Goal: Task Accomplishment & Management: Manage account settings

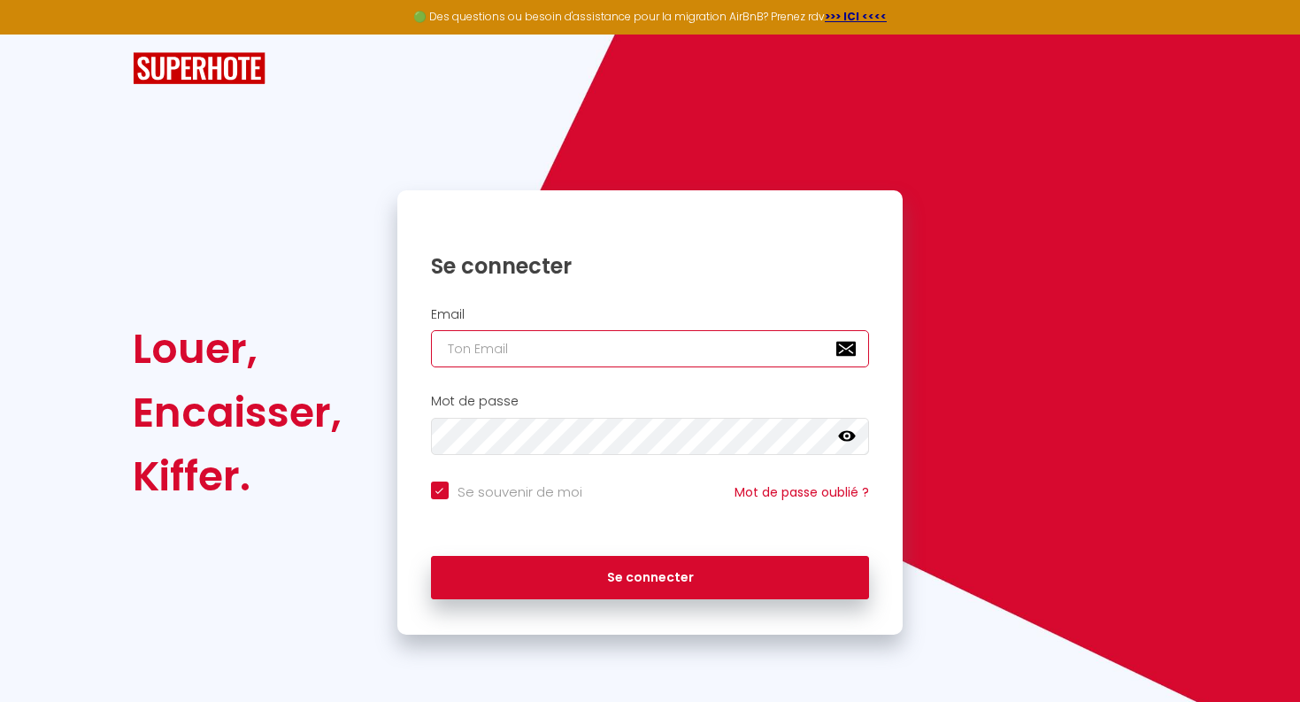
type input "[PERSON_NAME][EMAIL_ADDRESS][PERSON_NAME][DOMAIN_NAME]"
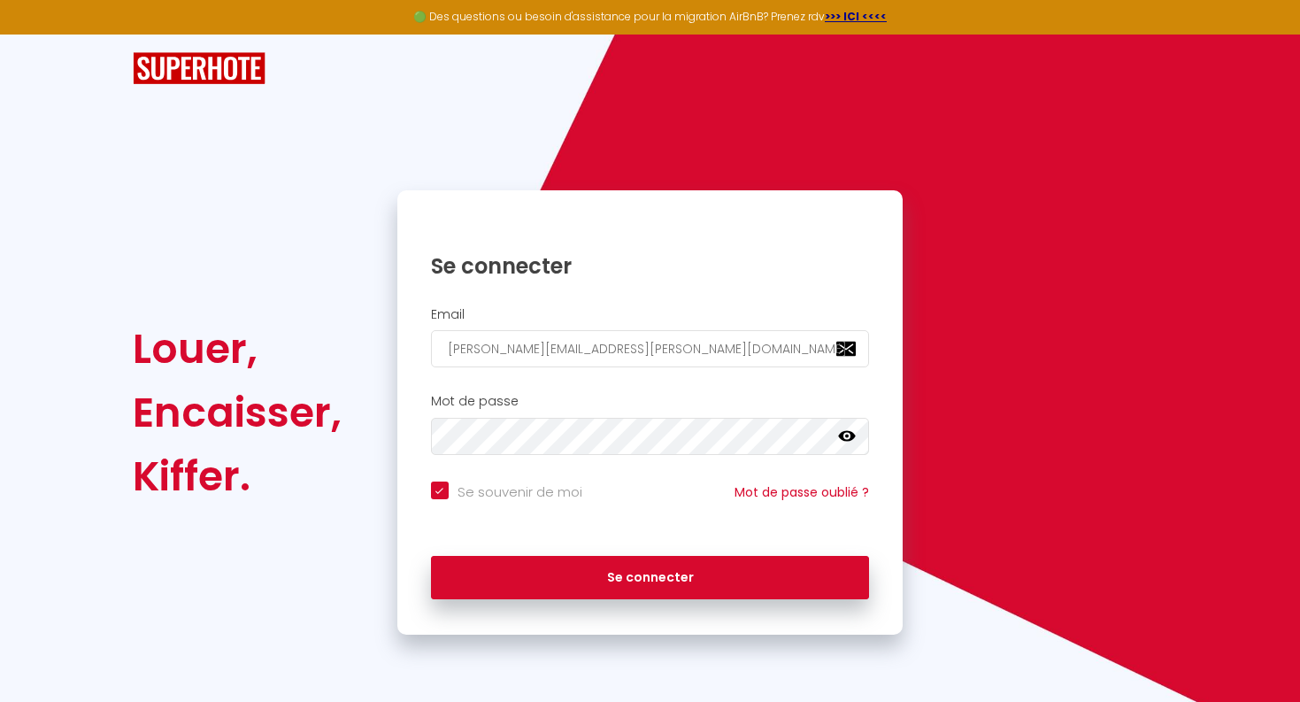
click at [844, 433] on icon at bounding box center [847, 436] width 18 height 18
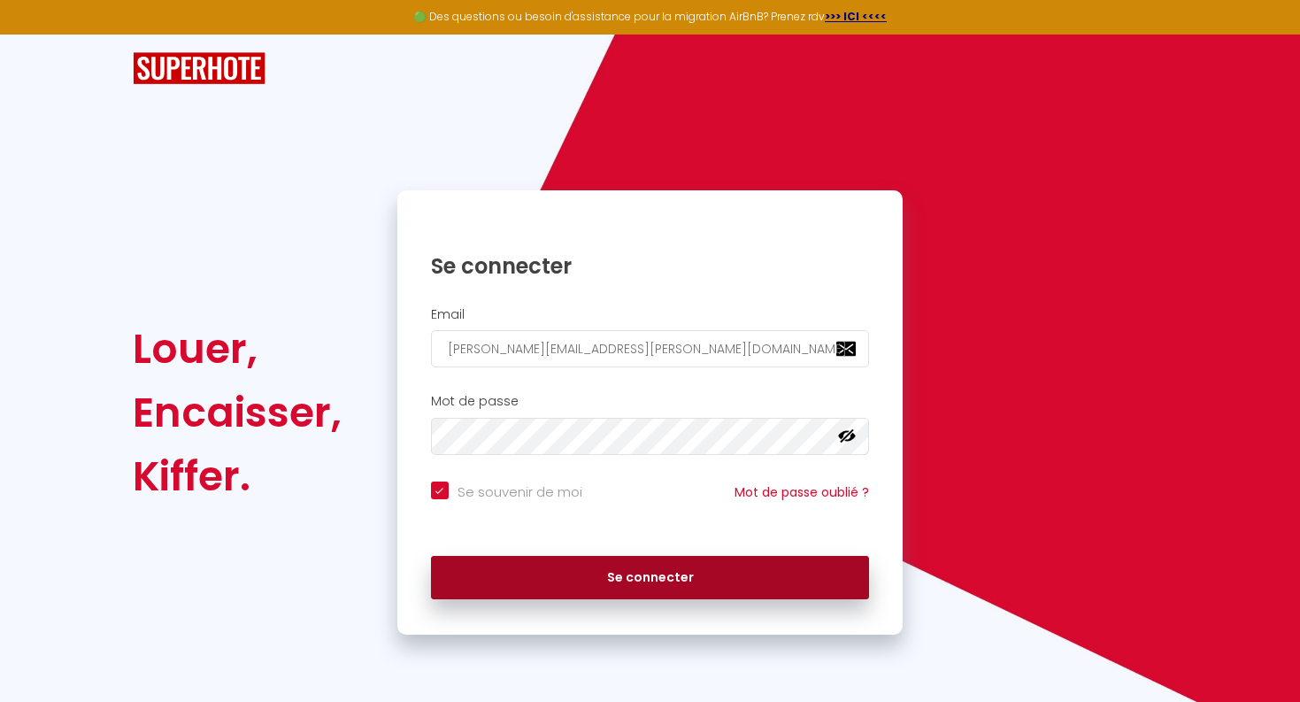
click at [586, 575] on button "Se connecter" at bounding box center [650, 578] width 439 height 44
checkbox input "true"
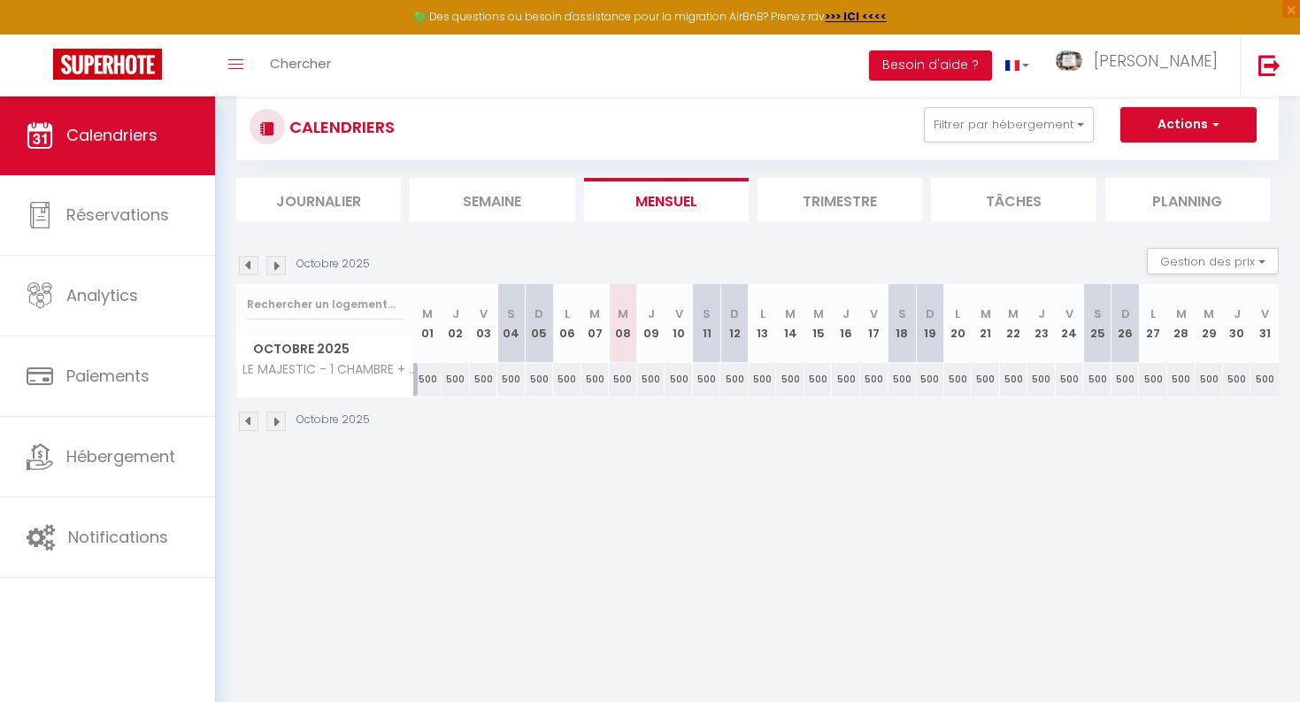
scroll to position [43, 0]
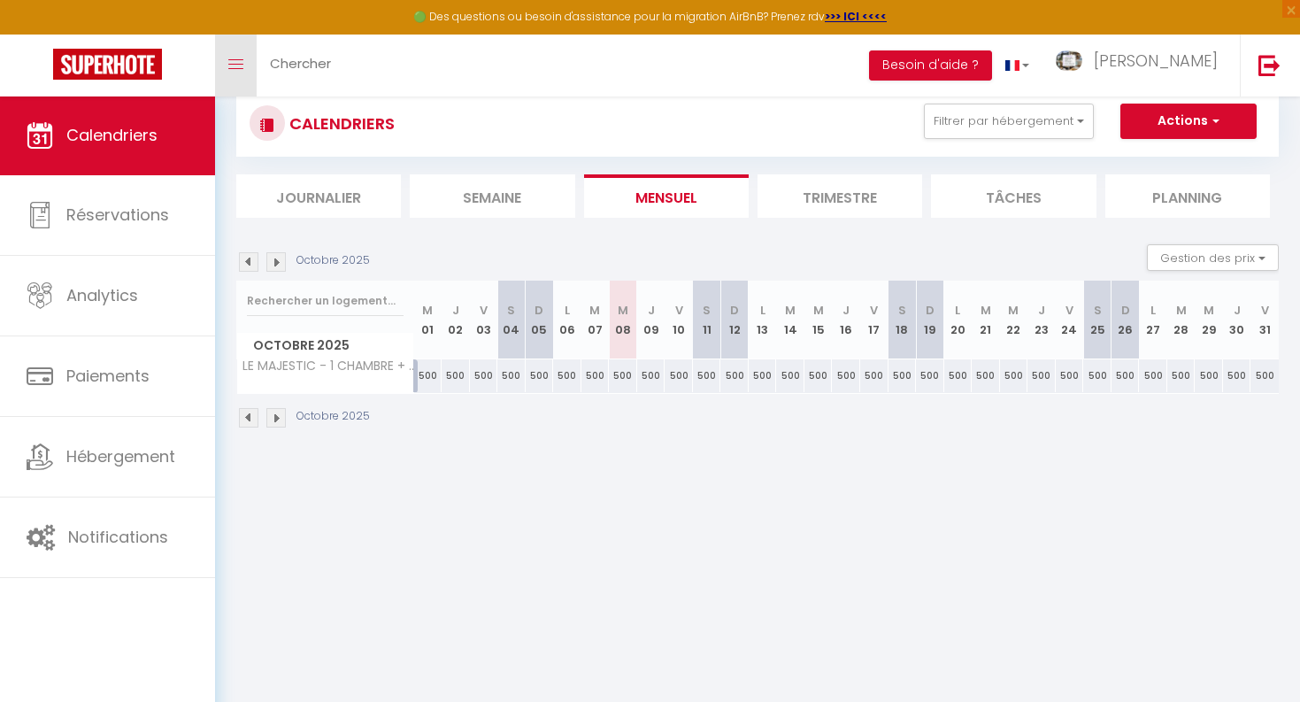
click at [234, 65] on icon "Toggle menubar" at bounding box center [235, 64] width 15 height 11
click at [1073, 119] on button "Filtrer par hébergement" at bounding box center [1009, 121] width 170 height 35
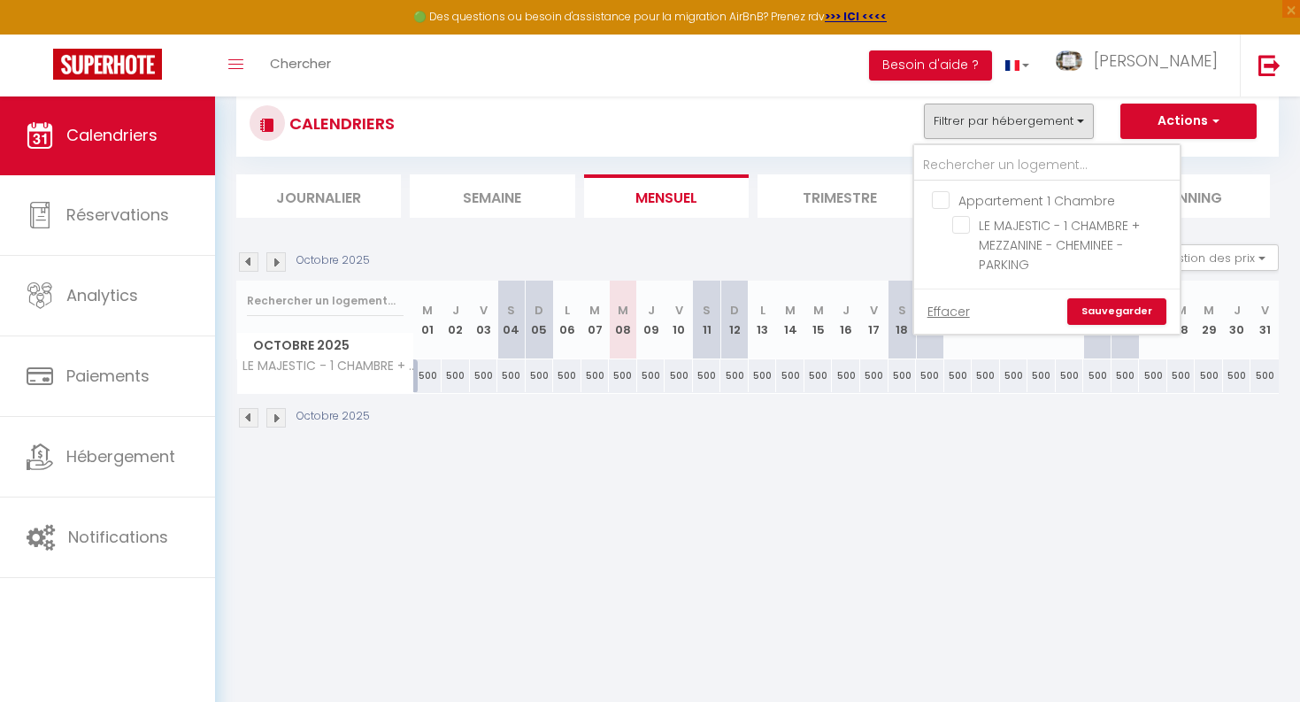
click at [715, 127] on div "CALENDRIERS Filtrer par hébergement Appartement 1 Chambre LE MAJESTIC - 1 CHAMB…" at bounding box center [758, 124] width 1016 height 40
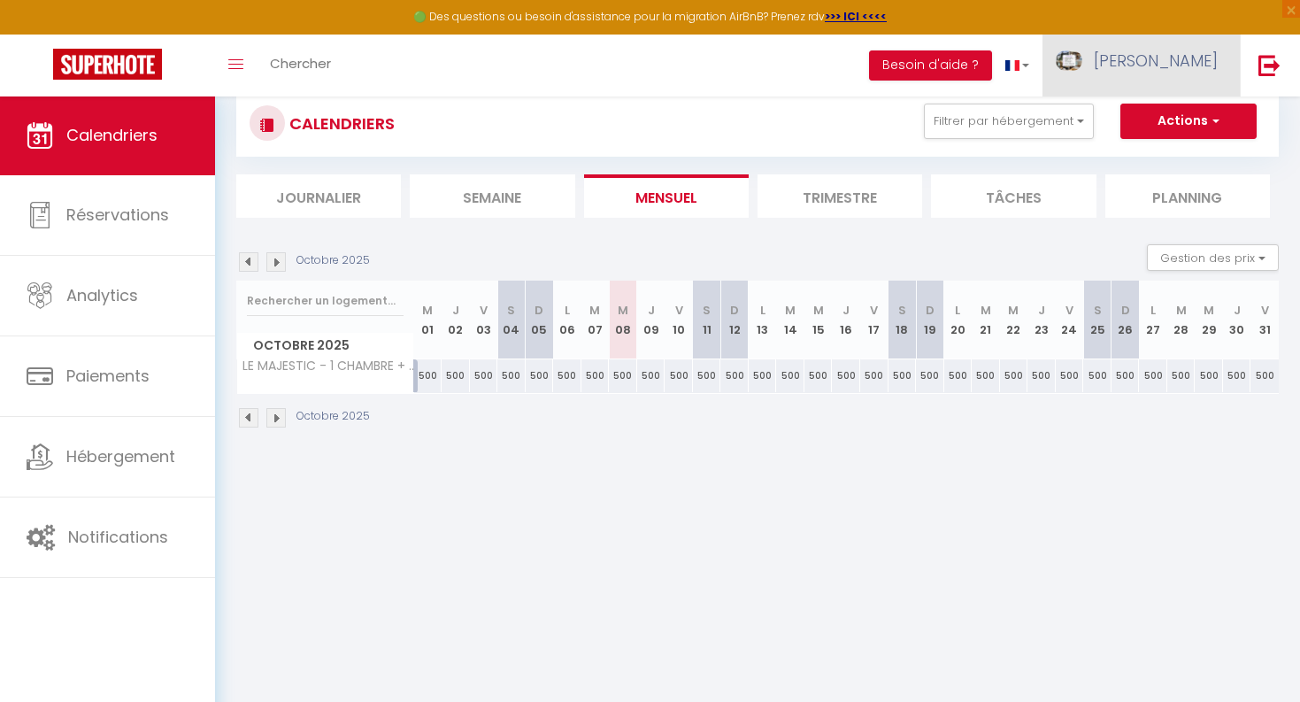
click at [1171, 62] on span "[PERSON_NAME]" at bounding box center [1156, 61] width 124 height 22
click at [1171, 61] on span "[PERSON_NAME]" at bounding box center [1156, 61] width 124 height 22
click at [1152, 119] on link "Paramètres" at bounding box center [1168, 123] width 131 height 30
select select
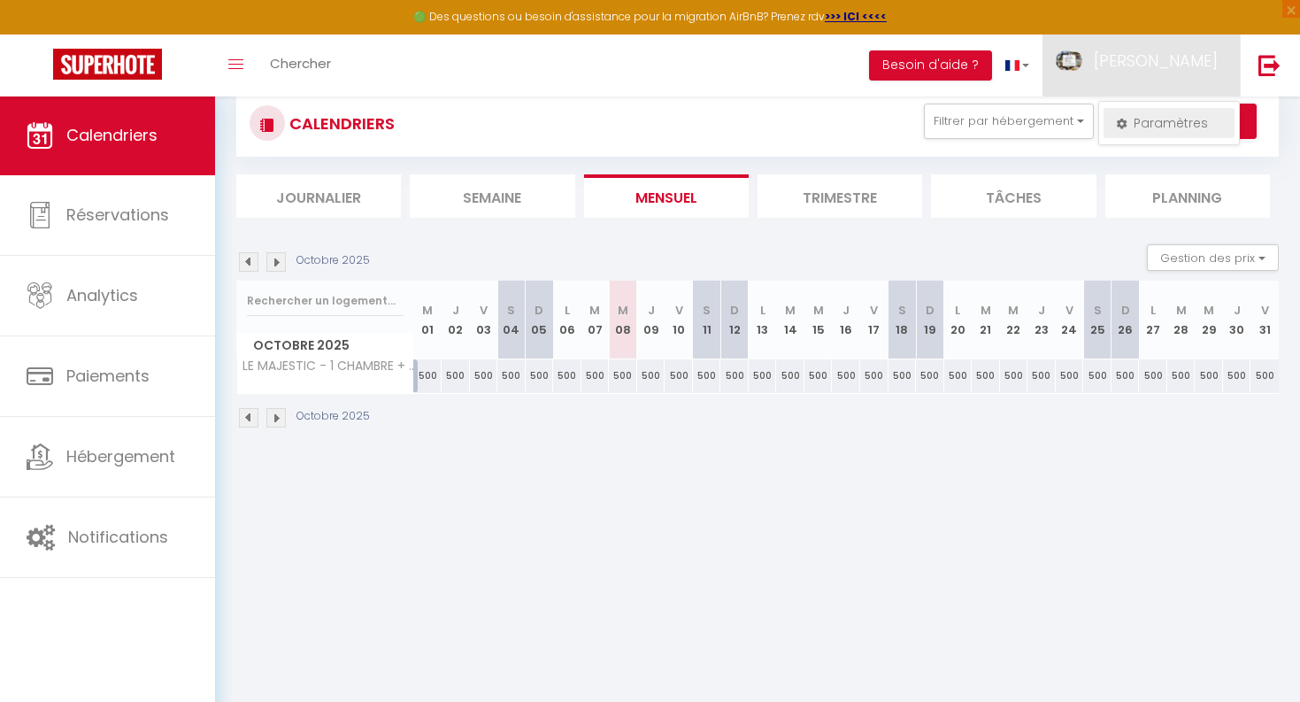
select select "28"
select select "fr"
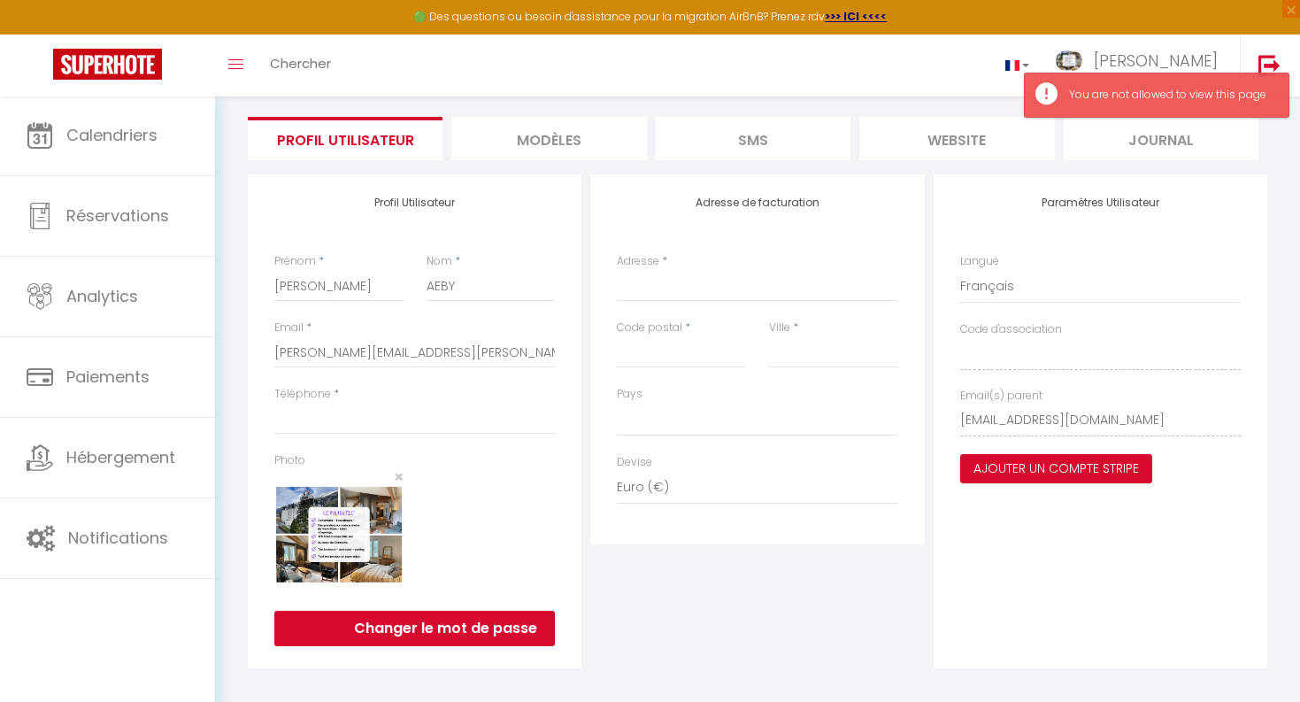
scroll to position [115, 0]
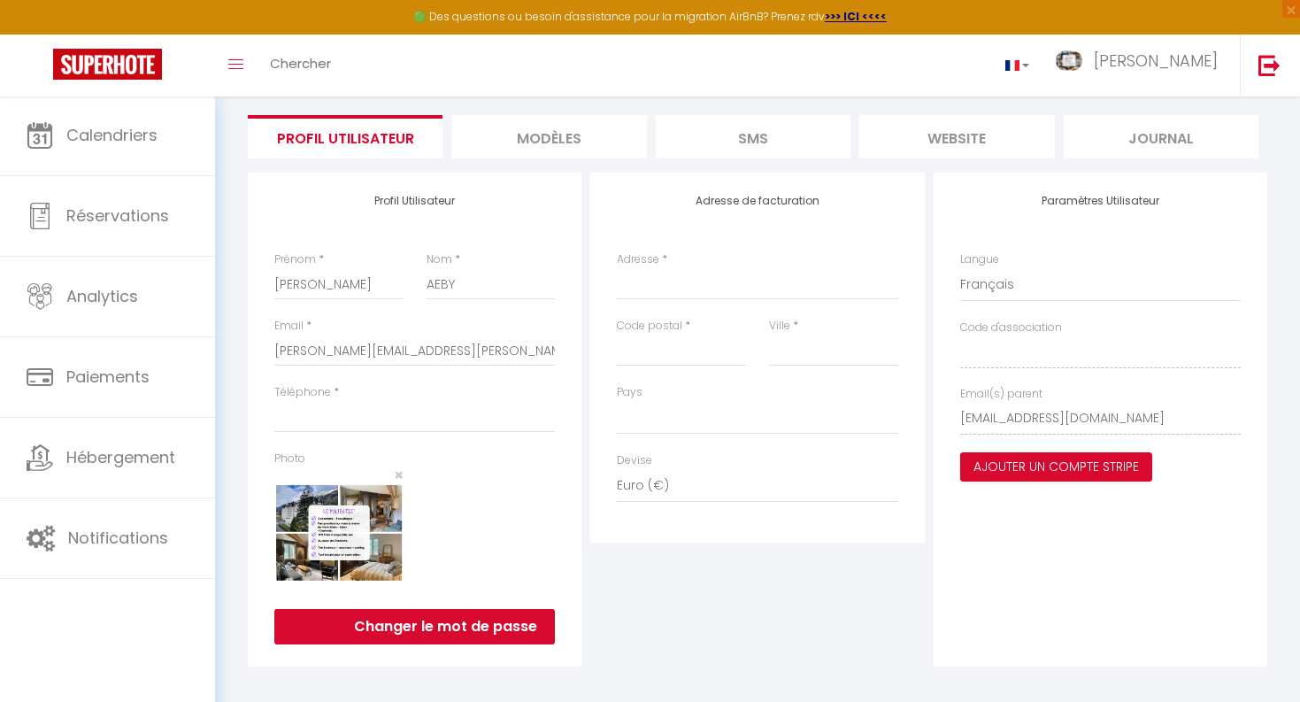
click at [749, 136] on li "SMS" at bounding box center [753, 136] width 195 height 43
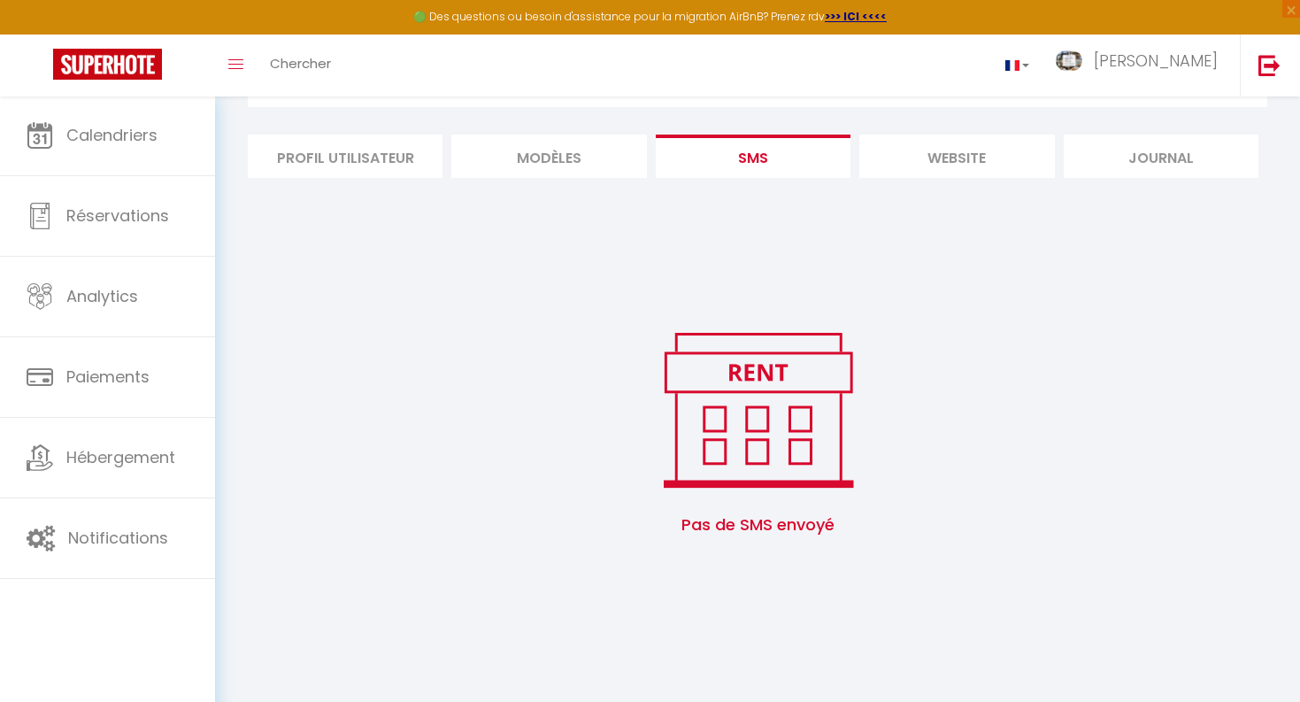
click at [344, 162] on li "Profil Utilisateur" at bounding box center [345, 155] width 195 height 43
select select
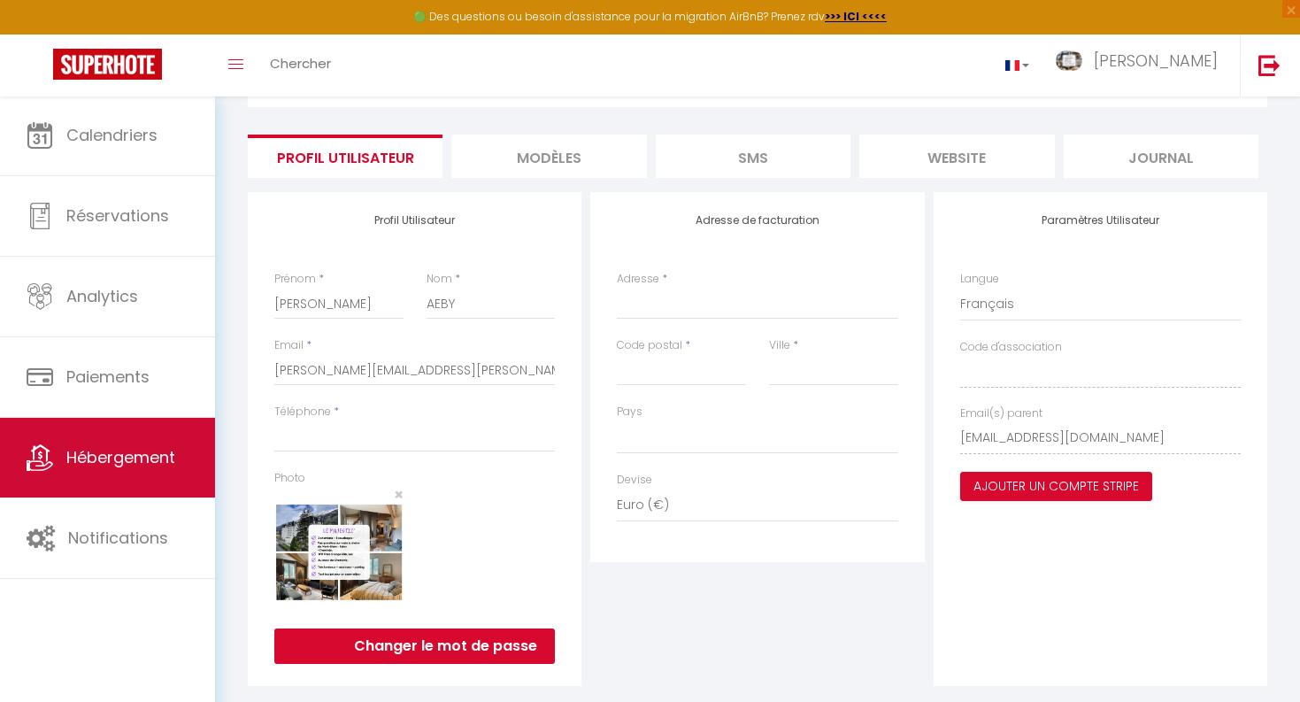
click at [57, 442] on link "Hébergement" at bounding box center [107, 458] width 215 height 80
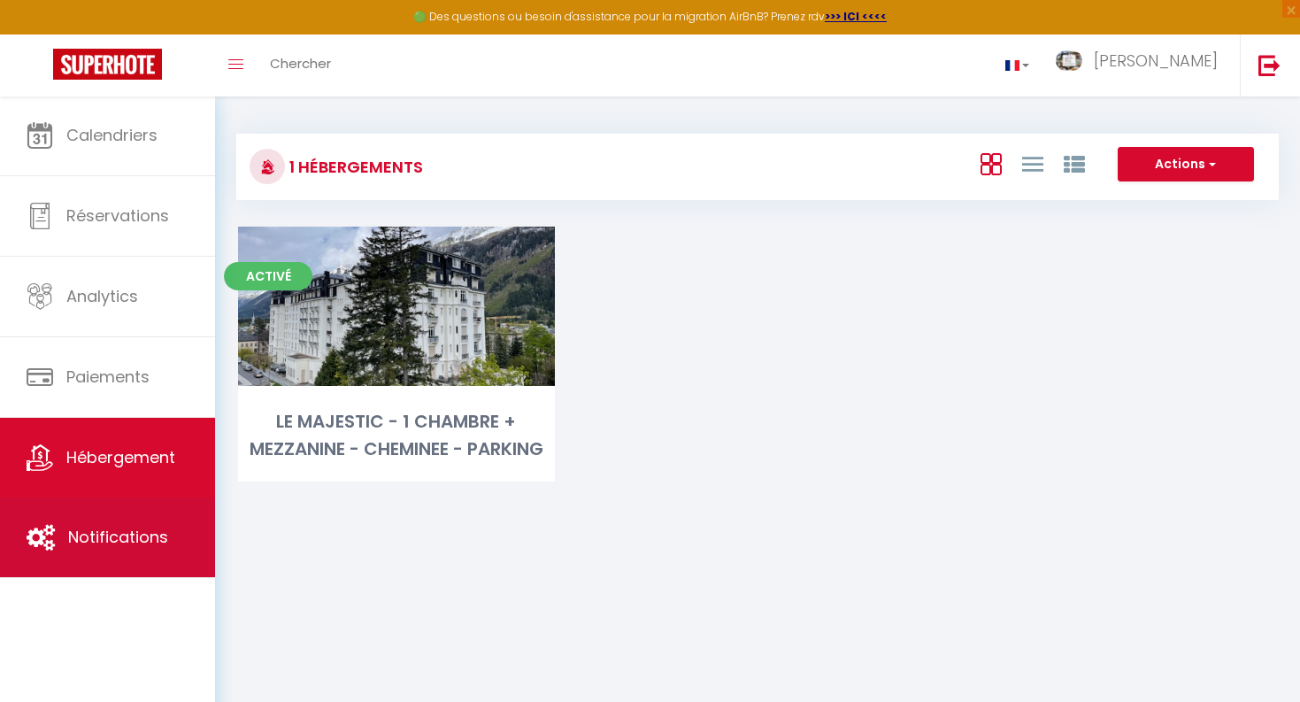
click at [139, 527] on span "Notifications" at bounding box center [118, 537] width 100 height 22
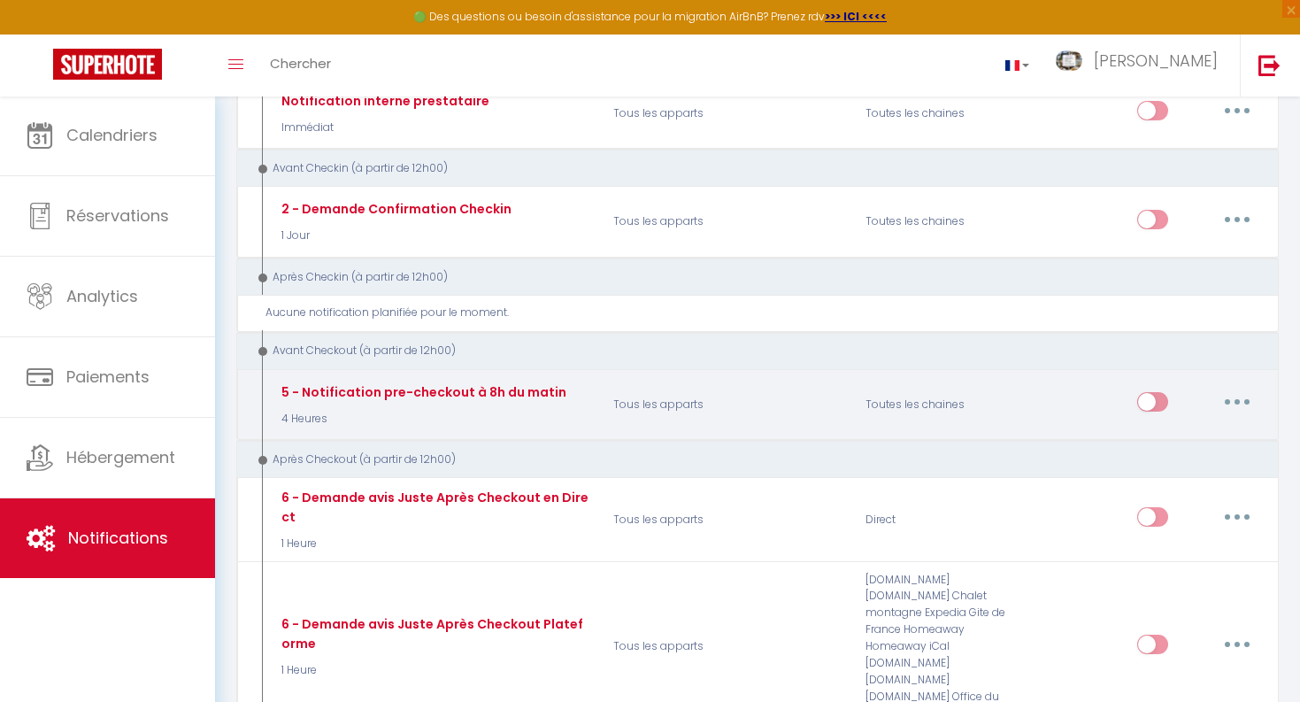
scroll to position [336, 0]
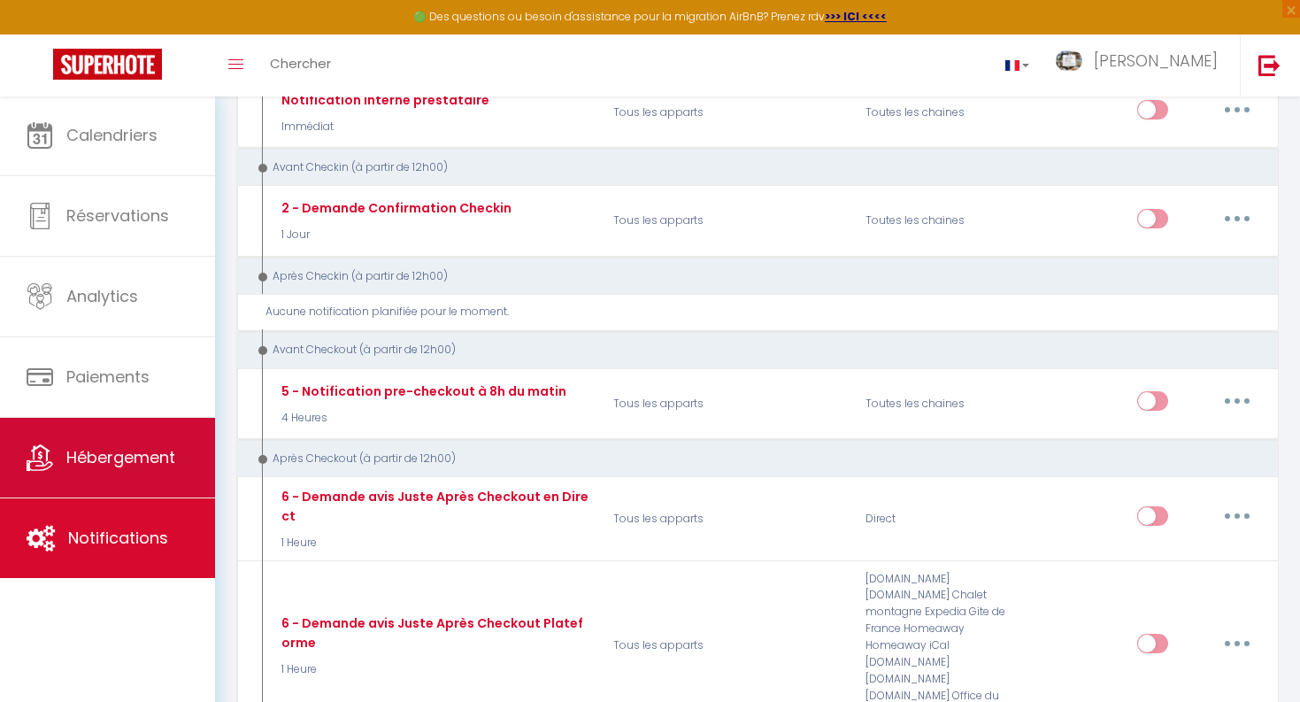
click at [135, 476] on link "Hébergement" at bounding box center [107, 458] width 215 height 80
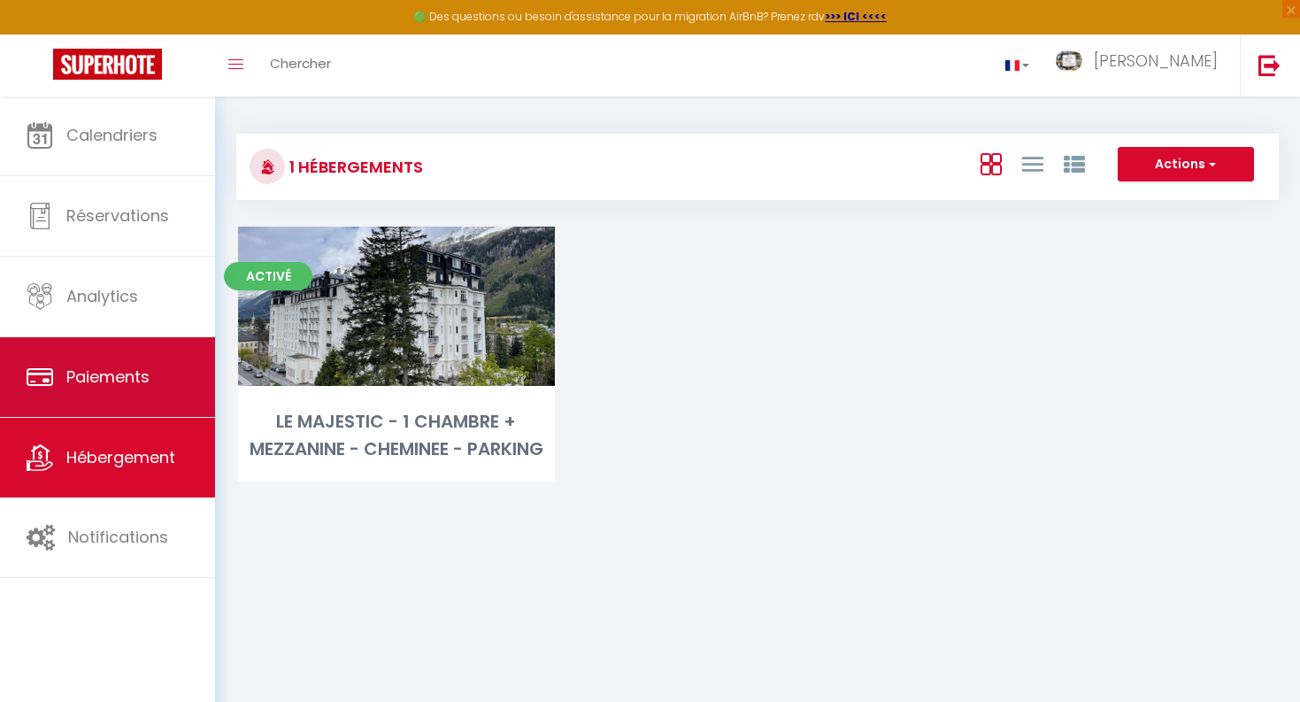
click at [122, 365] on link "Paiements" at bounding box center [107, 377] width 215 height 80
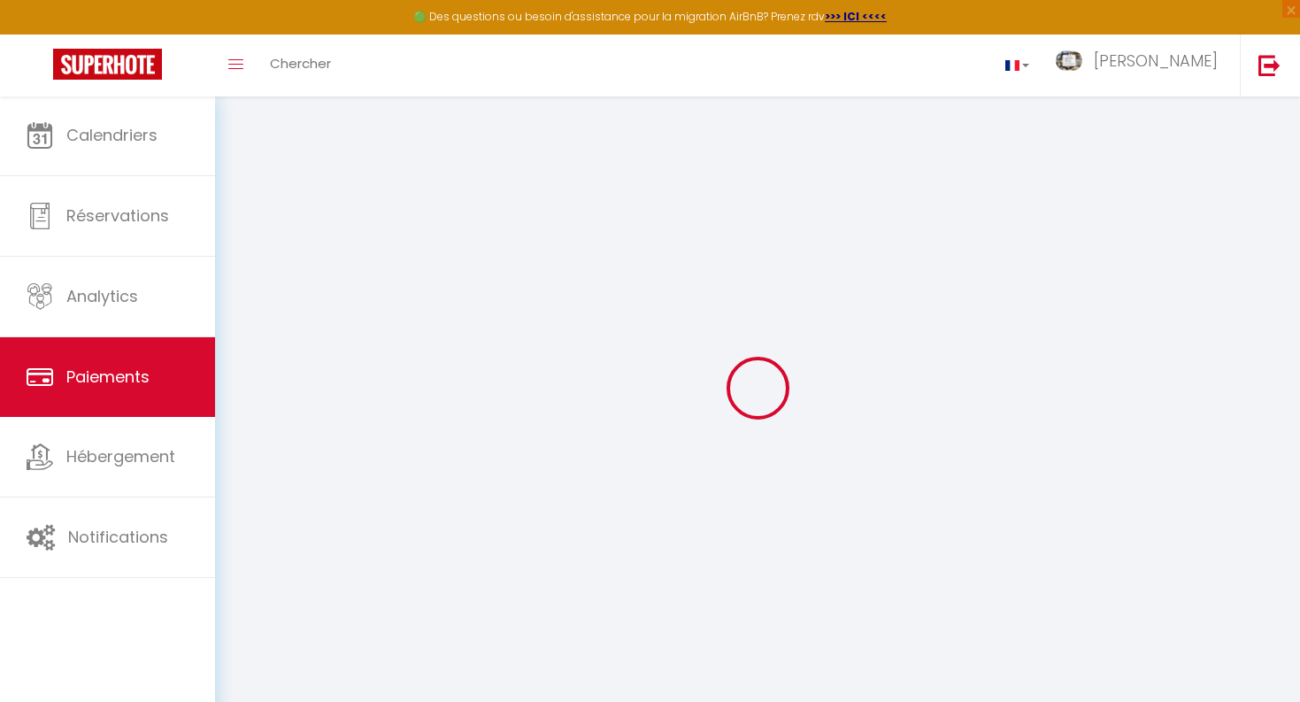
select select "2"
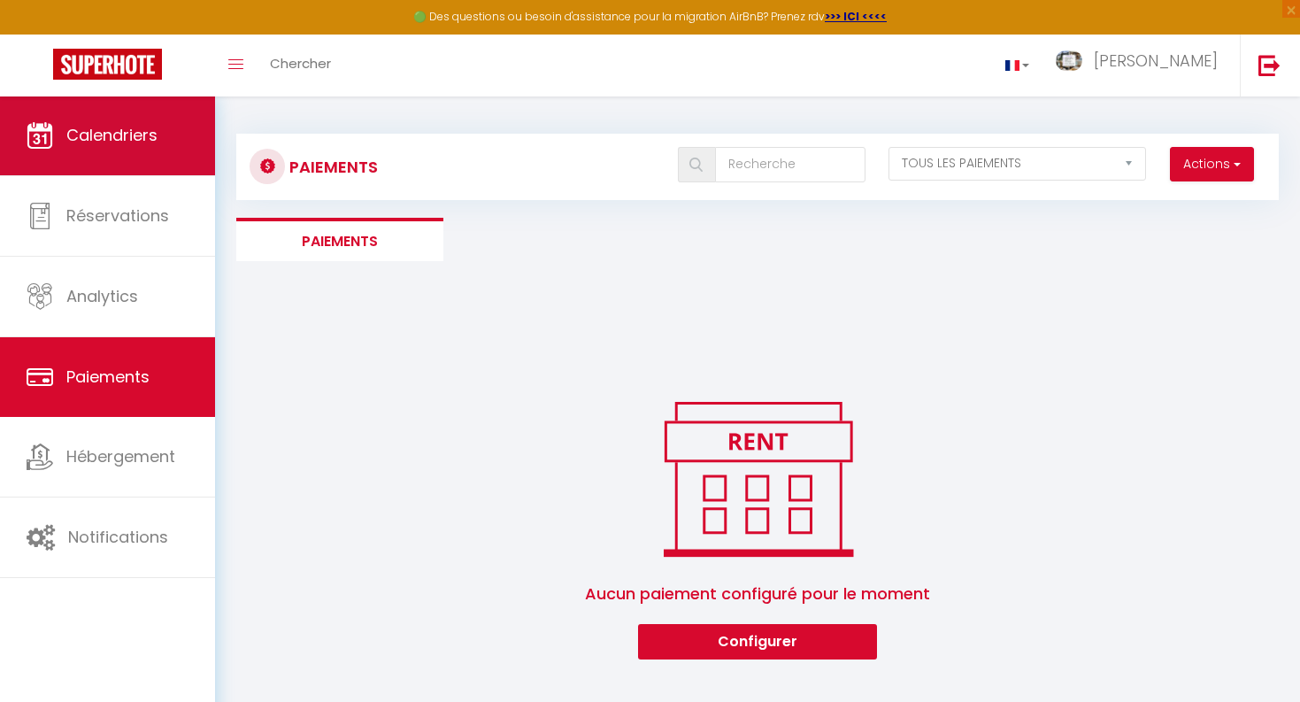
click at [150, 134] on span "Calendriers" at bounding box center [111, 135] width 91 height 22
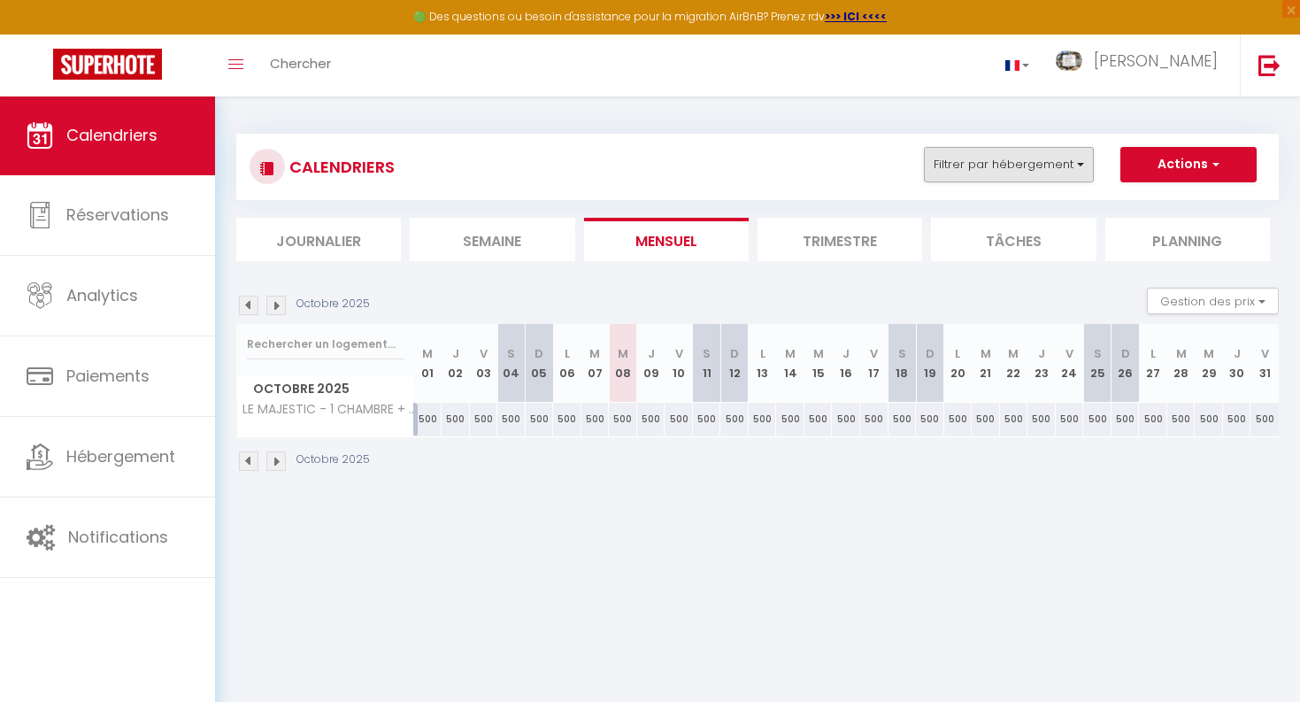
click at [970, 166] on button "Filtrer par hébergement" at bounding box center [1009, 164] width 170 height 35
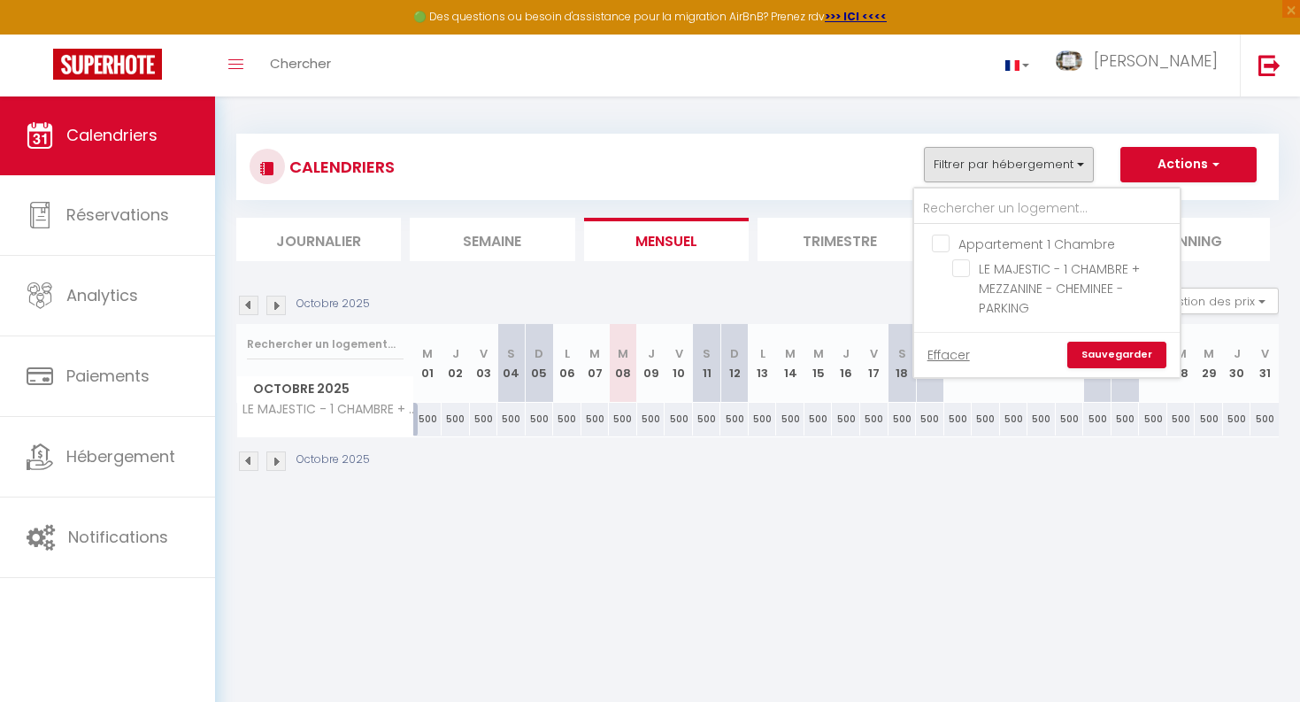
click at [779, 169] on div "CALENDRIERS Filtrer par hébergement Appartement 1 Chambre LE MAJESTIC - 1 CHAMB…" at bounding box center [758, 167] width 1016 height 40
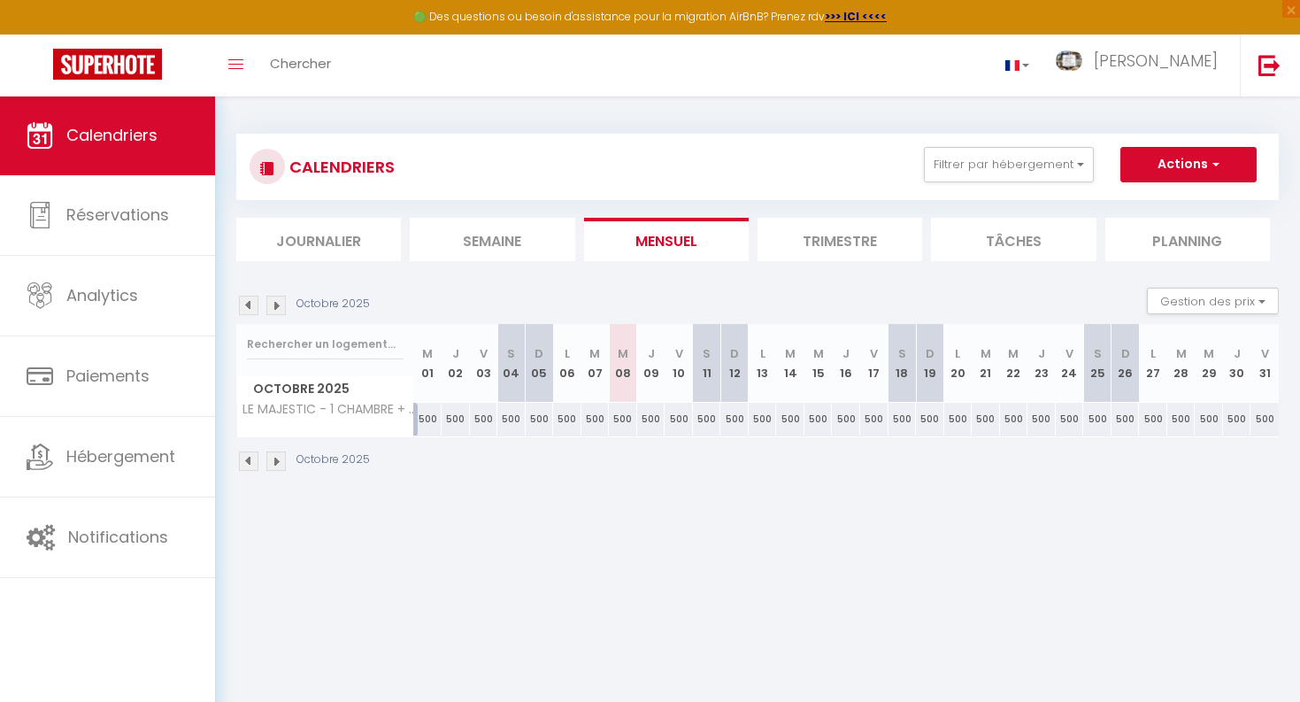
click at [273, 463] on img at bounding box center [275, 460] width 19 height 19
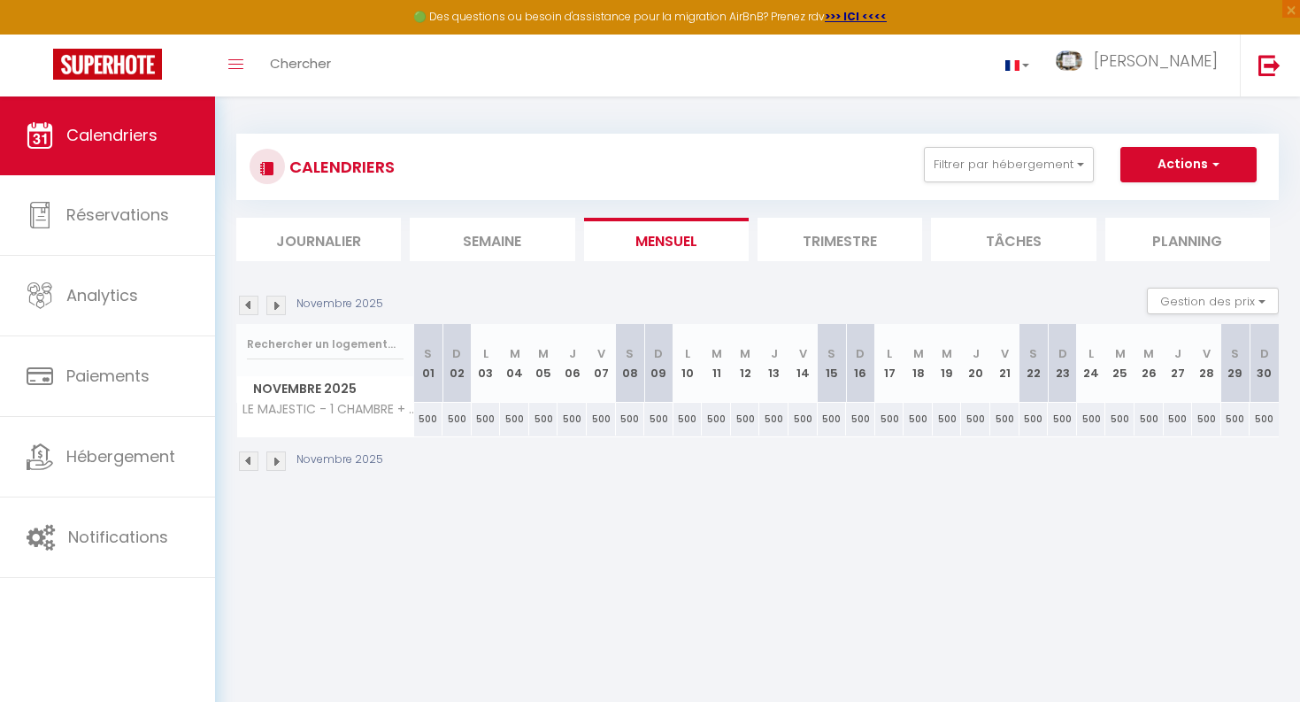
click at [273, 463] on img at bounding box center [275, 460] width 19 height 19
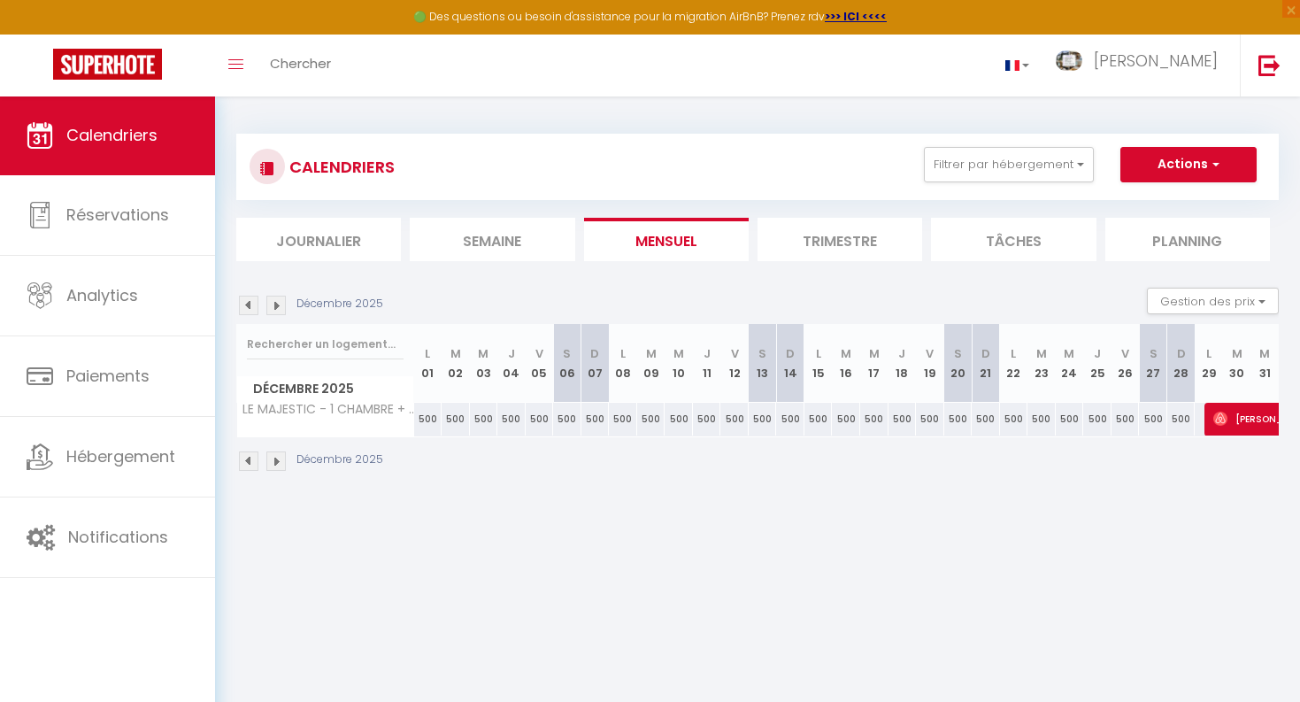
click at [273, 462] on img at bounding box center [275, 460] width 19 height 19
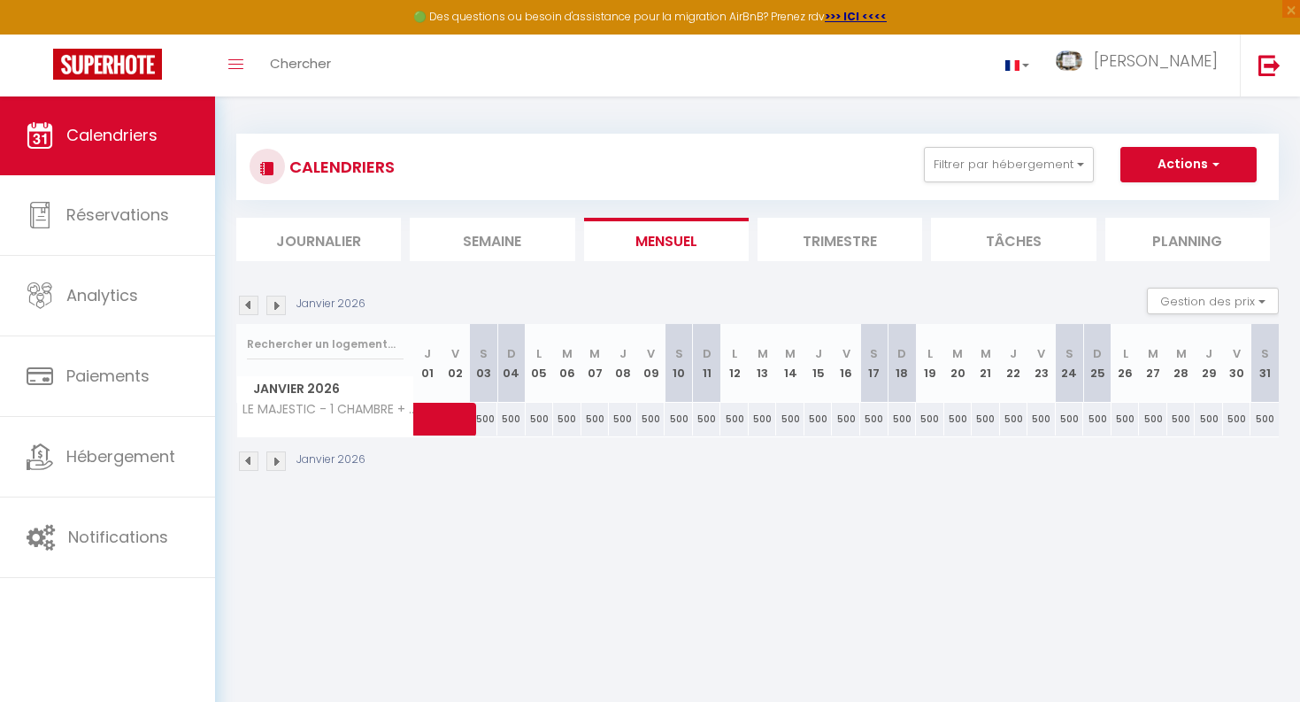
click at [246, 458] on img at bounding box center [248, 460] width 19 height 19
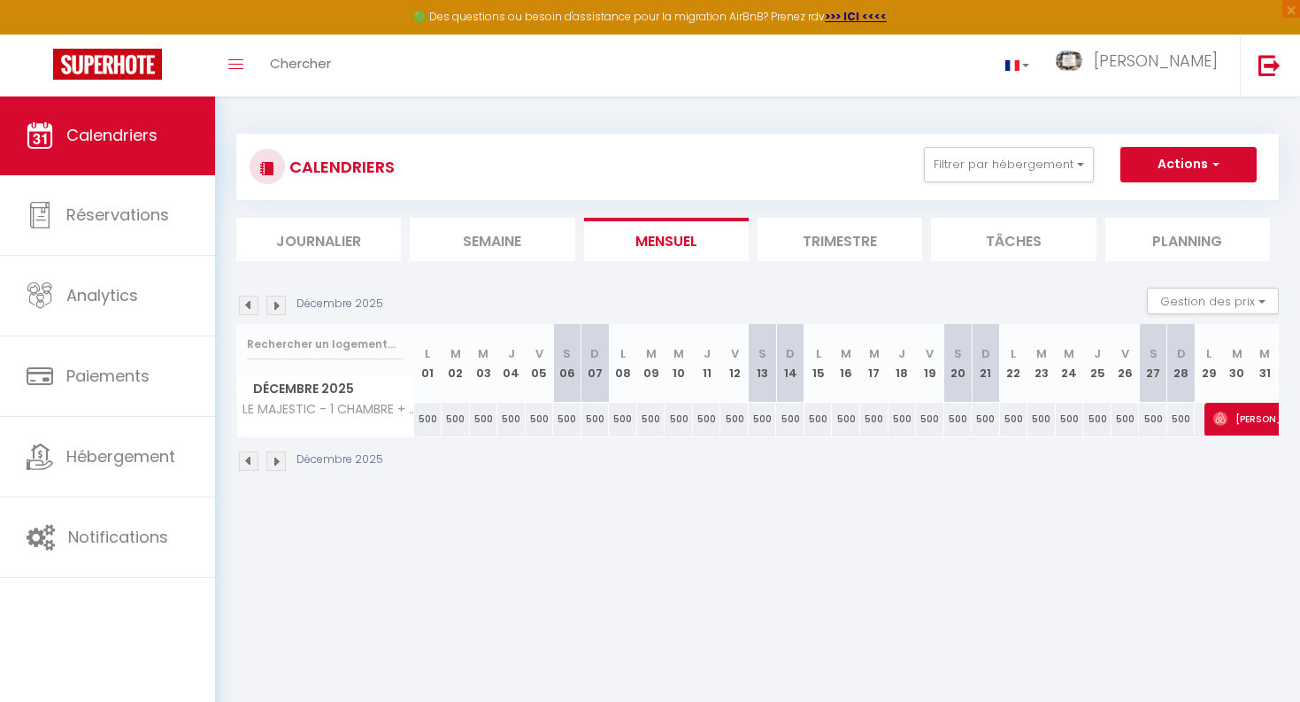
click at [277, 456] on img at bounding box center [275, 460] width 19 height 19
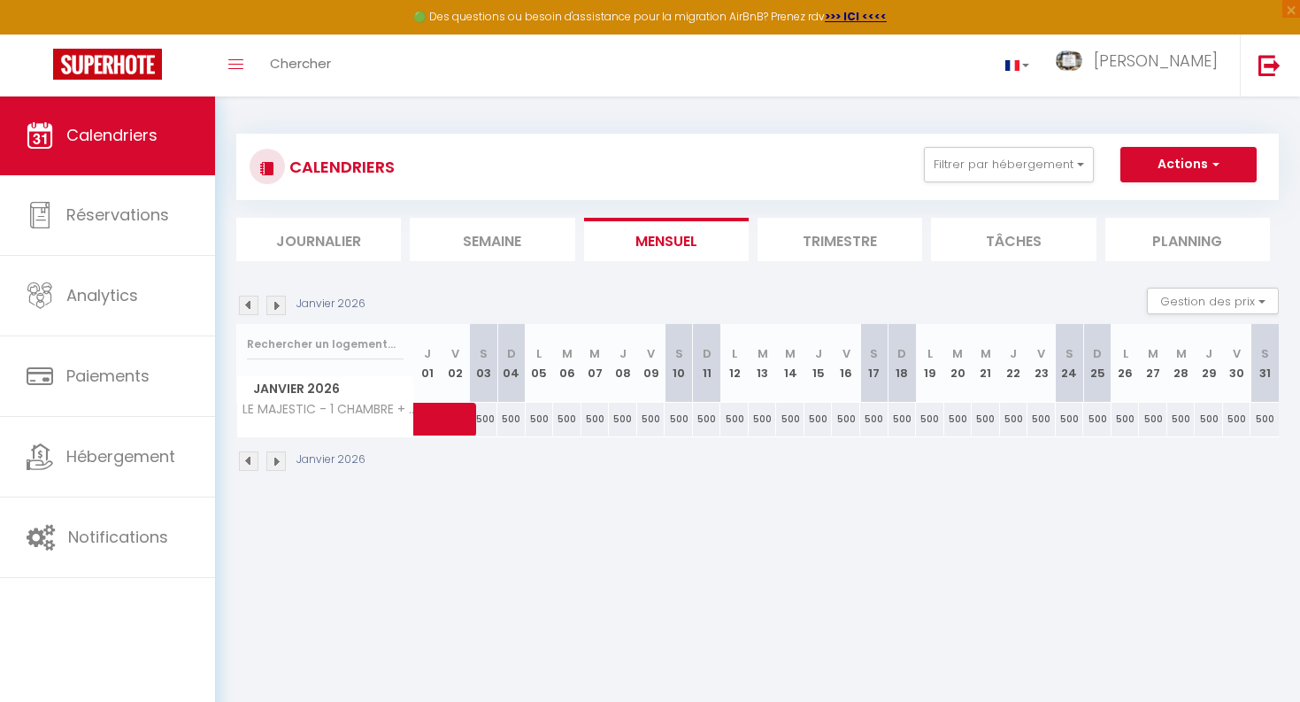
click at [277, 456] on img at bounding box center [275, 460] width 19 height 19
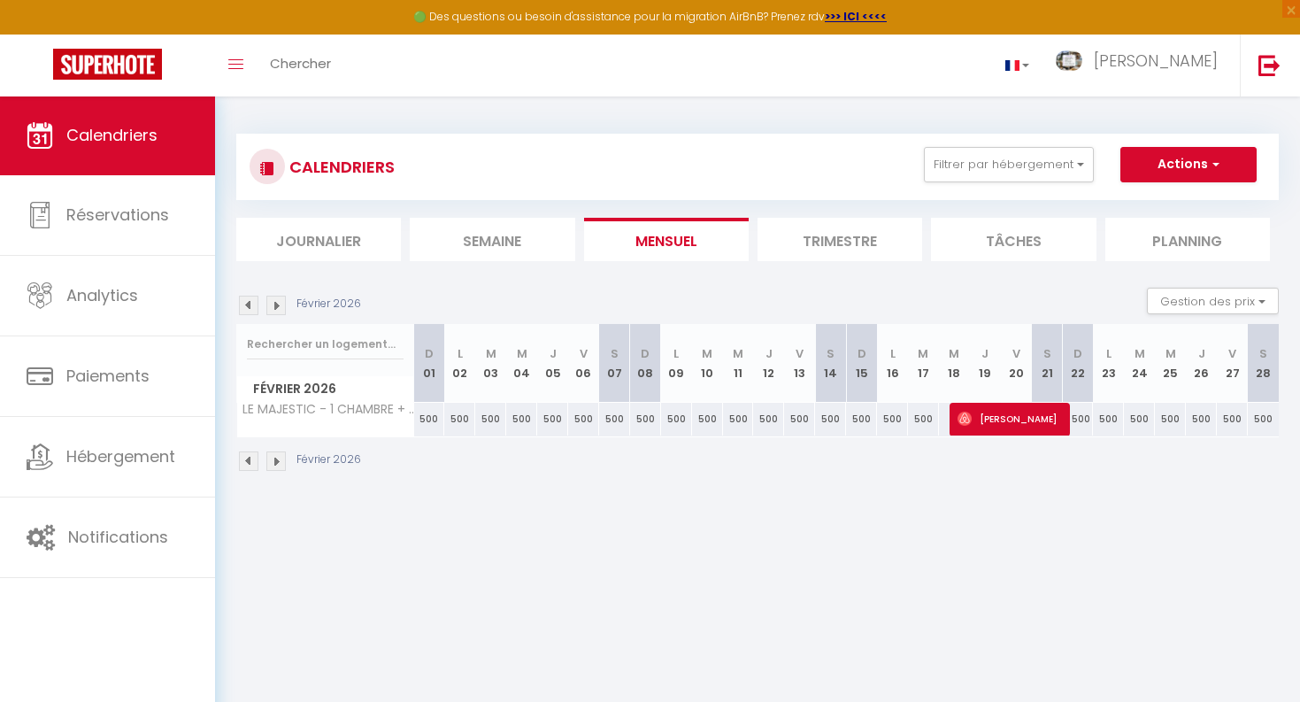
click at [250, 461] on img at bounding box center [248, 460] width 19 height 19
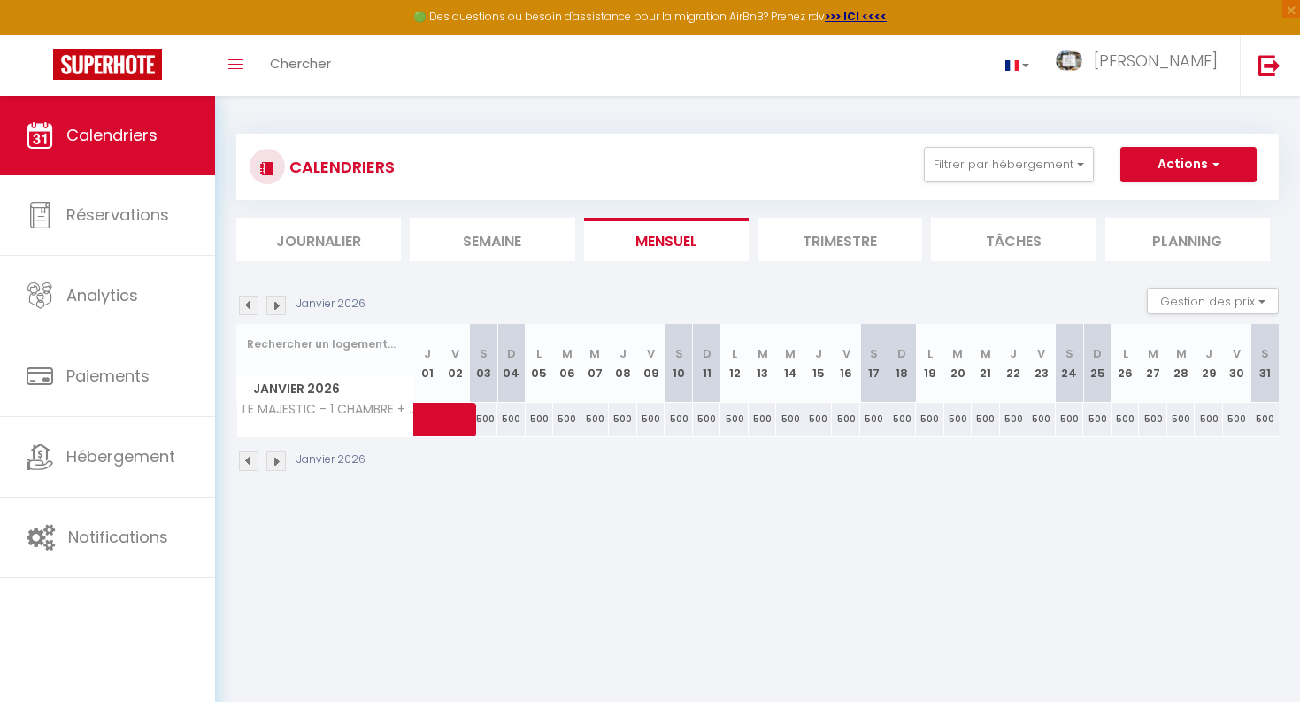
click at [438, 410] on span at bounding box center [473, 420] width 81 height 34
select select "OK"
select select "0"
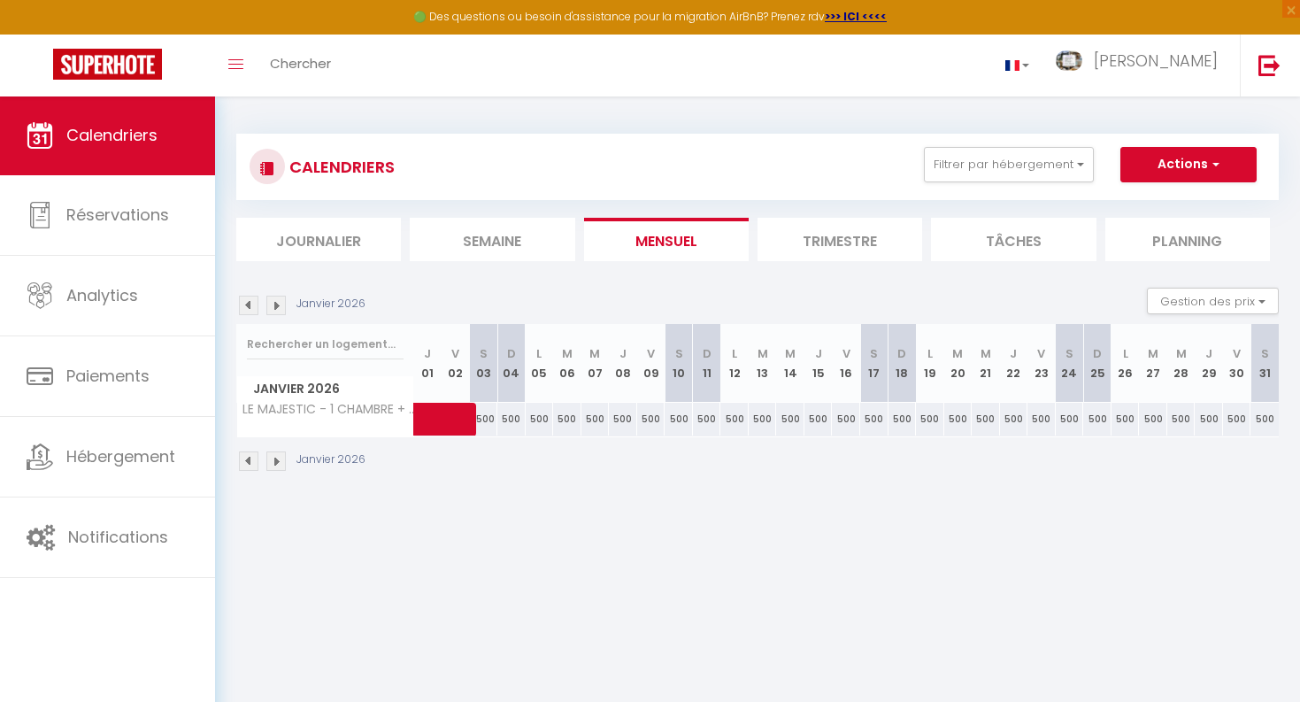
select select "1"
select select
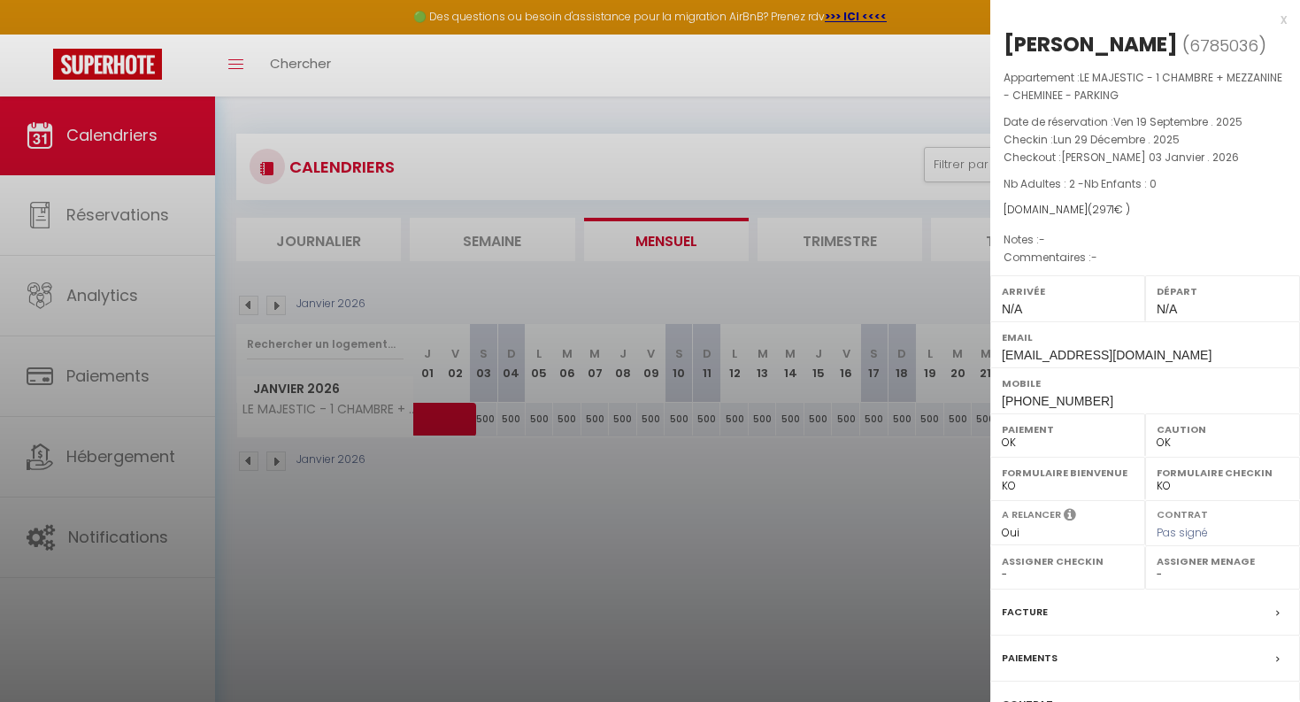
click at [620, 617] on div at bounding box center [650, 351] width 1300 height 702
